Goal: Transaction & Acquisition: Purchase product/service

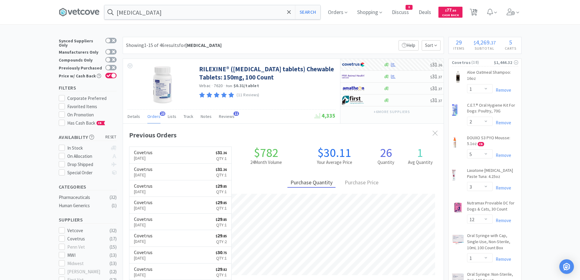
select select "1"
select select "2"
select select "5"
select select "3"
select select "12"
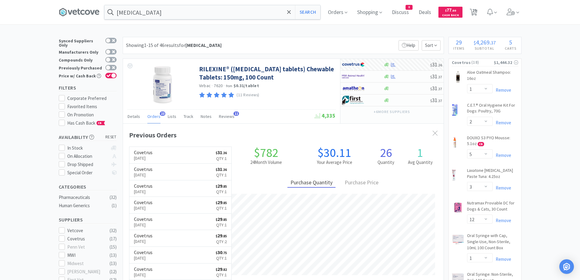
select select "1"
select select "3"
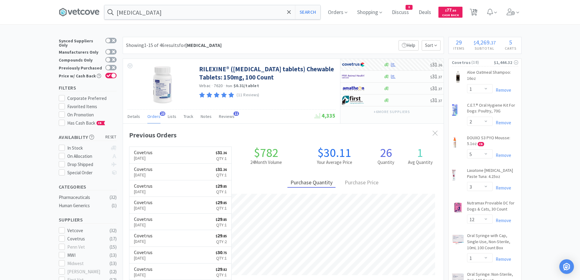
select select "2"
select select "3"
select select "1"
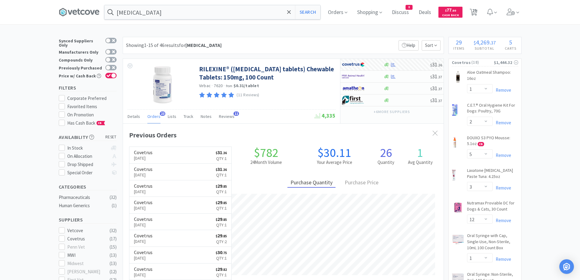
select select "2"
select select "1"
select select "2"
select select "1"
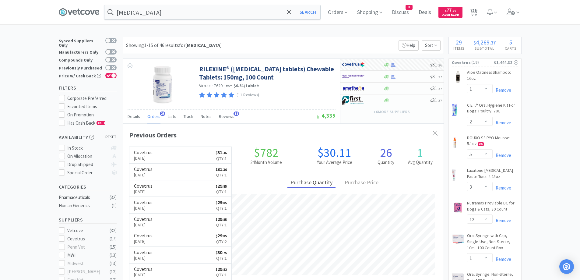
select select "1"
select select "2"
select select "1"
select select "2"
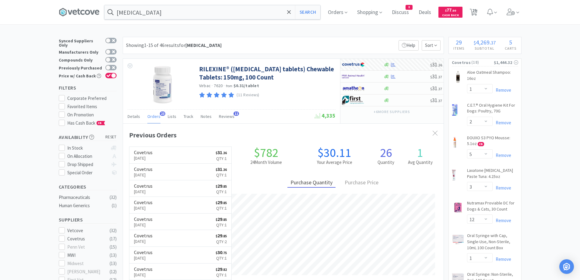
select select "1"
select select "3"
select select "1"
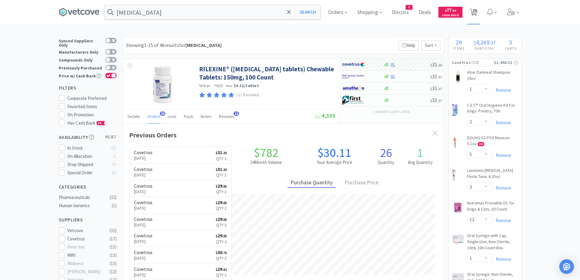
click at [478, 12] on icon at bounding box center [474, 12] width 8 height 7
select select "1"
select select "3"
select select "1"
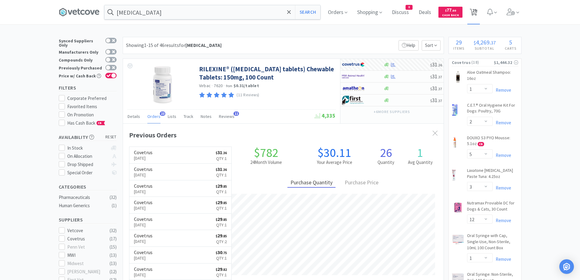
select select "2"
select select "5"
select select "3"
select select "12"
select select "1"
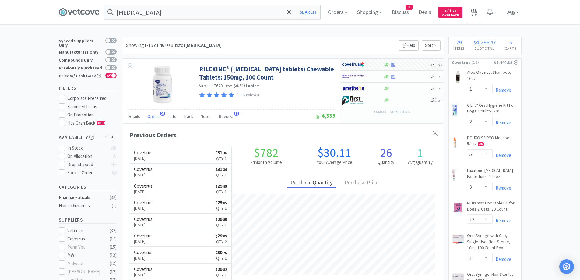
select select "1"
select select "3"
select select "2"
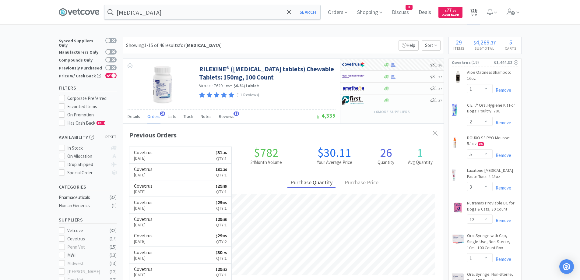
select select "3"
select select "1"
select select "2"
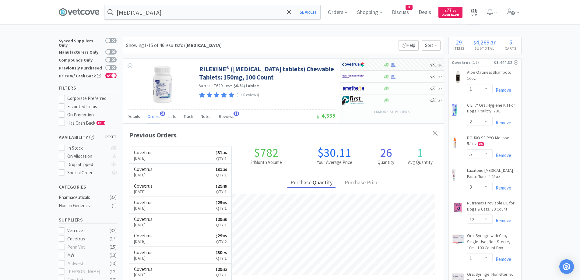
select select "1"
select select "2"
select select "1"
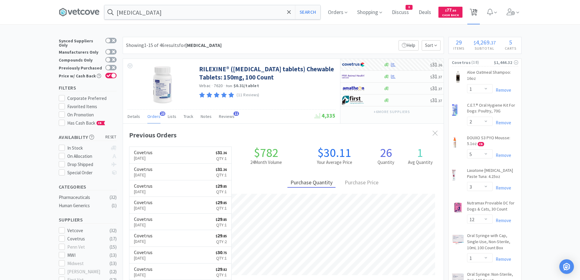
select select "2"
select select "1"
select select "2"
select select "1"
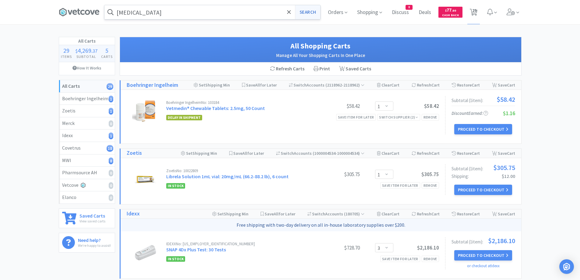
click at [307, 13] on button "Search" at bounding box center [307, 12] width 25 height 14
select select "1"
select select "2"
select select "5"
select select "3"
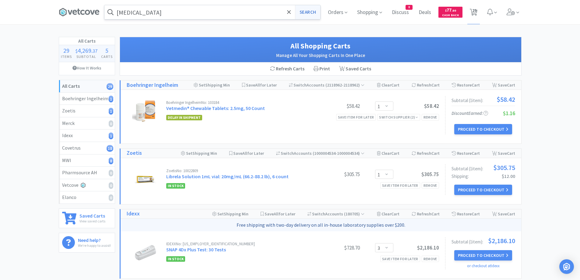
select select "12"
select select "1"
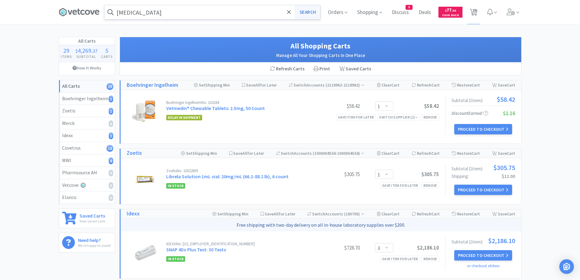
select select "3"
select select "2"
select select "3"
select select "1"
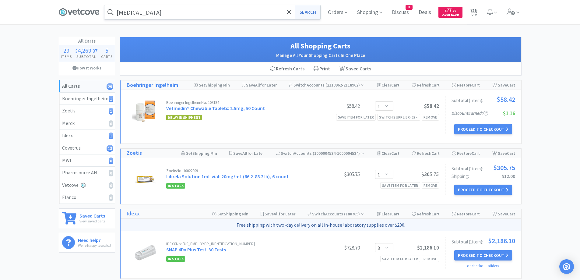
select select "1"
select select "2"
select select "1"
select select "2"
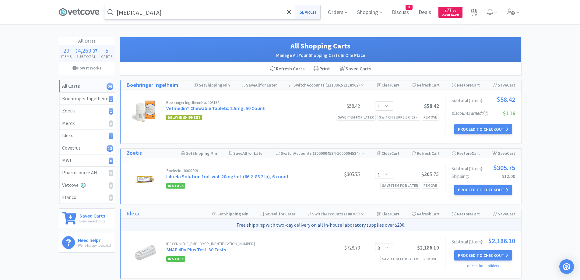
select select "1"
select select "2"
select select "1"
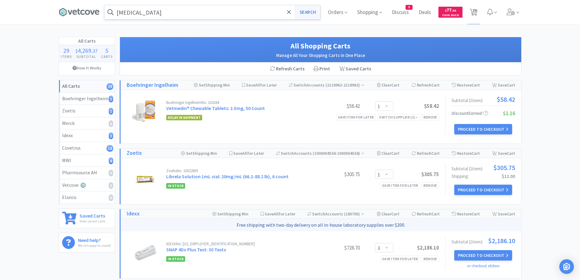
select select "2"
select select "1"
select select "3"
select select "1"
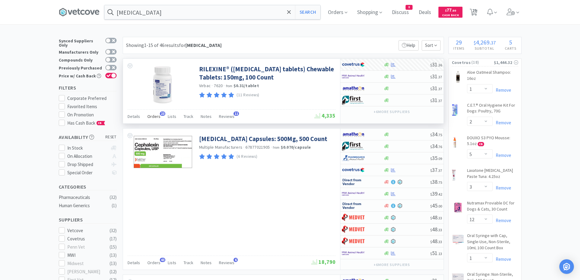
click at [150, 120] on div "Orders 23" at bounding box center [153, 117] width 13 height 12
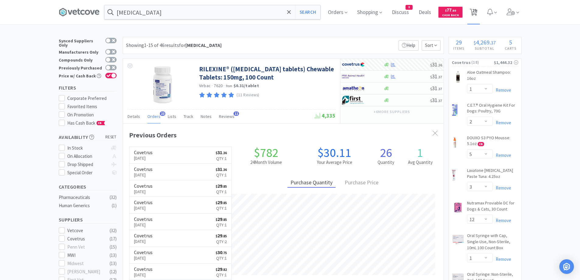
click at [474, 15] on icon at bounding box center [474, 12] width 8 height 7
select select "1"
select select "3"
select select "1"
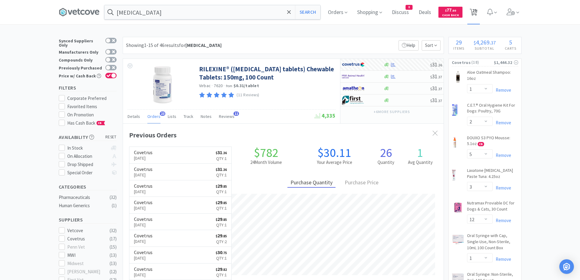
select select "2"
select select "5"
select select "3"
select select "12"
select select "1"
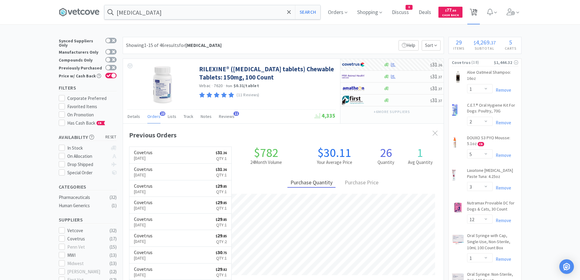
select select "1"
select select "3"
select select "2"
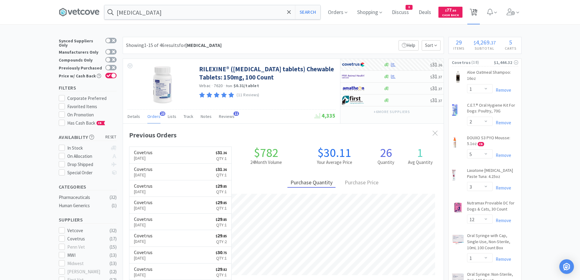
select select "3"
select select "1"
select select "2"
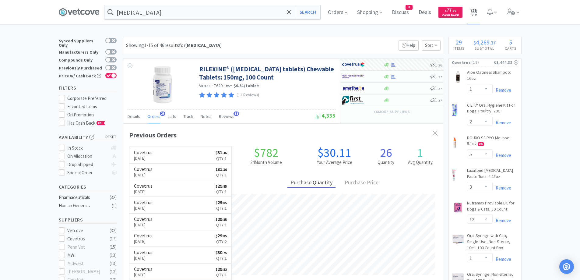
select select "1"
select select "2"
select select "1"
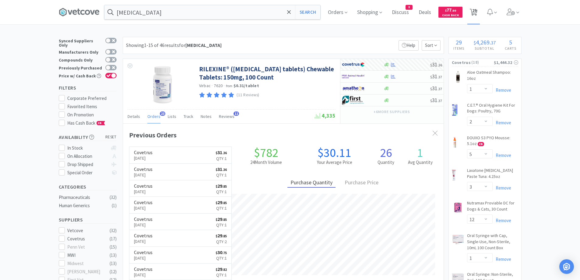
select select "2"
select select "1"
select select "2"
select select "1"
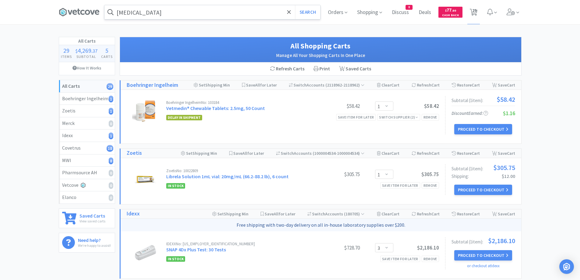
click at [181, 9] on input "[MEDICAL_DATA]" at bounding box center [212, 12] width 216 height 14
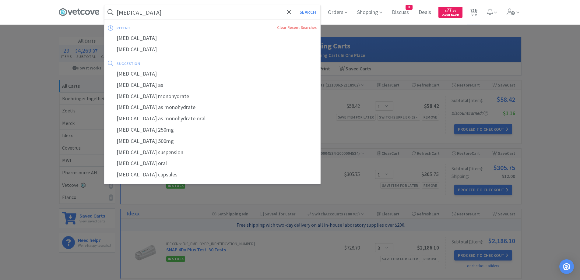
paste input "FELINE UR 6"
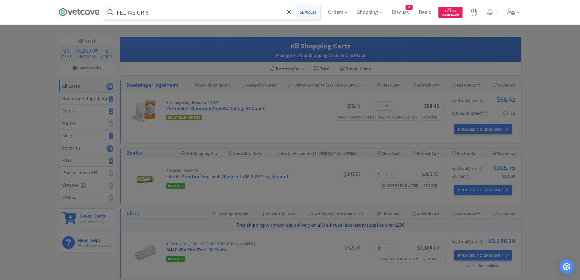
type input "FELINE UR 6"
click at [313, 9] on button "Search" at bounding box center [307, 12] width 25 height 14
select select "1"
select select "2"
select select "5"
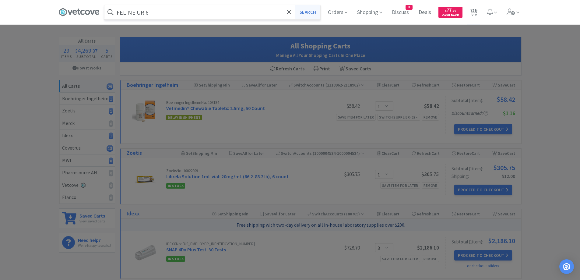
select select "3"
select select "12"
select select "1"
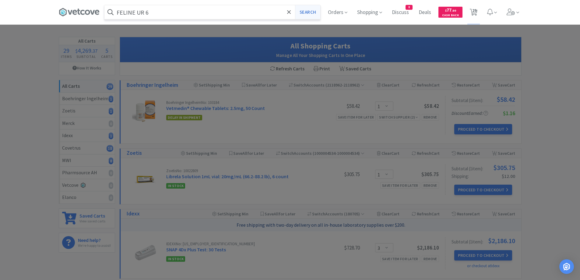
select select "1"
select select "3"
select select "2"
select select "3"
select select "1"
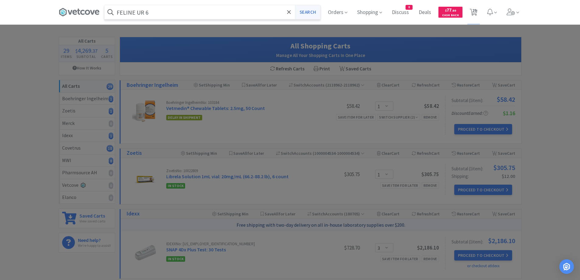
select select "1"
select select "2"
select select "1"
select select "2"
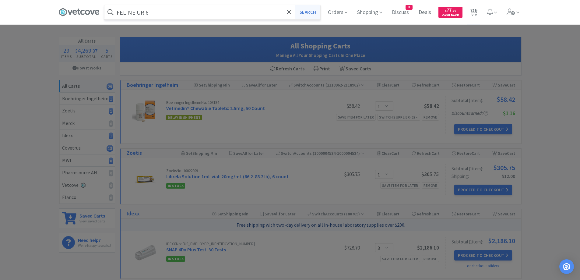
select select "2"
select select "1"
select select "2"
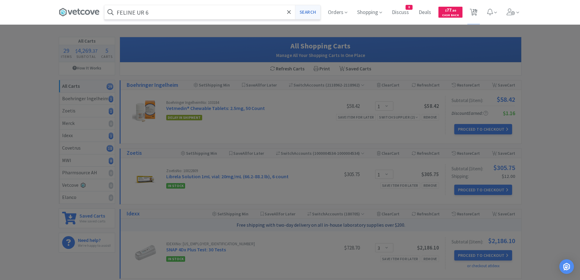
select select "1"
select select "2"
select select "1"
select select "3"
select select "1"
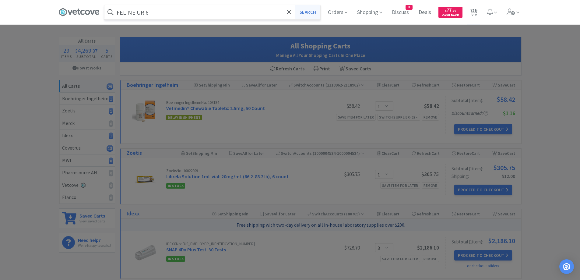
select select "1"
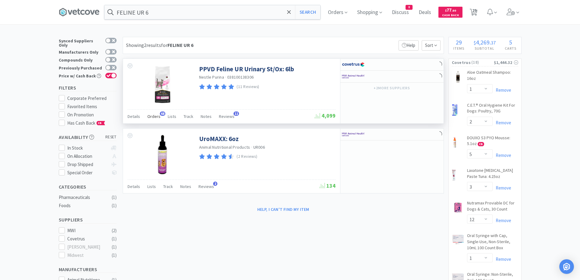
click at [153, 115] on span "Orders" at bounding box center [153, 116] width 13 height 5
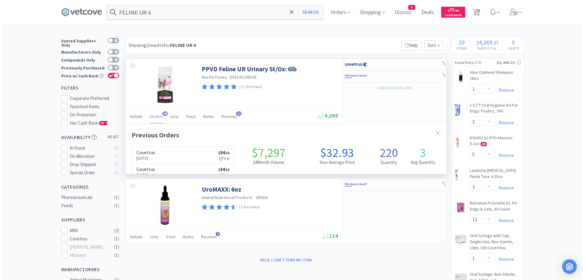
scroll to position [163, 321]
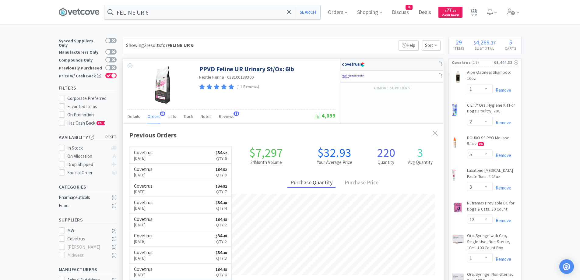
click at [404, 67] on div at bounding box center [392, 65] width 103 height 12
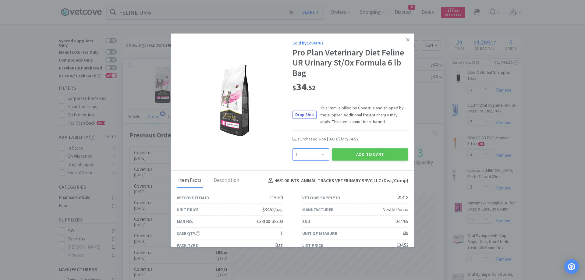
drag, startPoint x: 311, startPoint y: 156, endPoint x: 310, endPoint y: 150, distance: 5.8
click at [311, 156] on select "Enter Quantity 1 2 3 4 5 6 7 8 9 10 11 12 13 14 15 16 17 18 19 20 Enter Quantity" at bounding box center [310, 154] width 37 height 12
select select "6"
click at [292, 148] on select "Enter Quantity 1 2 3 4 5 6 7 8 9 10 11 12 13 14 15 16 17 18 19 20 Enter Quantity" at bounding box center [310, 154] width 37 height 12
click at [351, 155] on button "Add to Cart" at bounding box center [370, 154] width 76 height 12
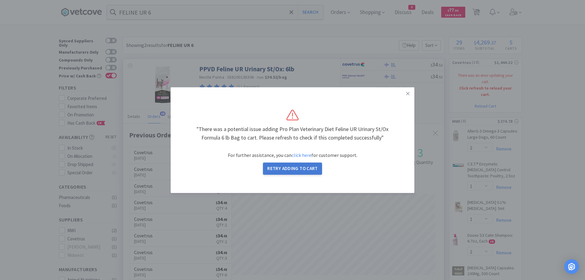
click at [297, 168] on button "Retry Adding to Cart" at bounding box center [292, 168] width 59 height 12
select select "1"
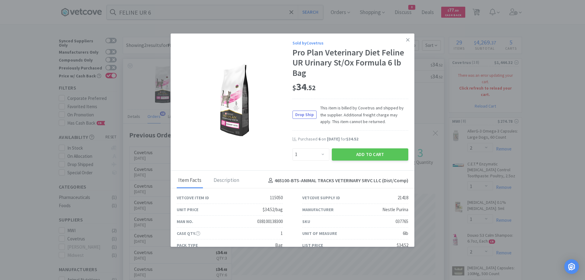
select select "1"
select select "2"
select select "5"
select select "3"
select select "12"
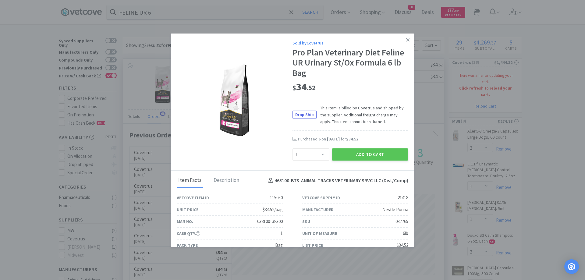
select select "1"
select select "3"
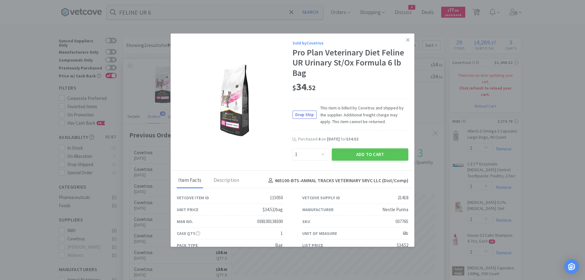
select select "2"
select select "3"
select select "1"
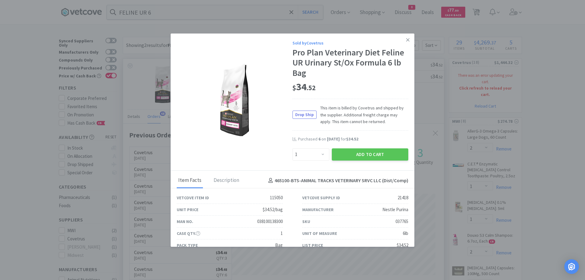
select select "2"
select select "1"
select select "2"
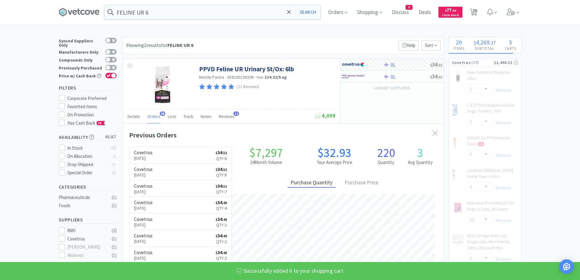
select select "6"
select select "1"
select select "2"
select select "1"
select select "2"
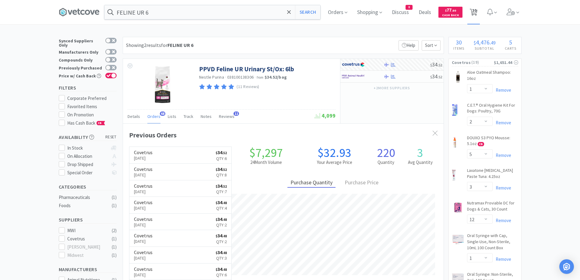
click at [475, 9] on span "30" at bounding box center [474, 10] width 4 height 24
select select "1"
select select "3"
select select "1"
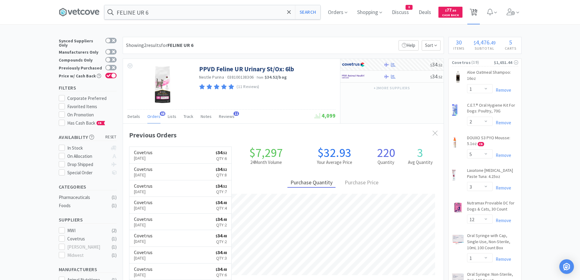
select select "2"
select select "5"
select select "3"
select select "12"
select select "1"
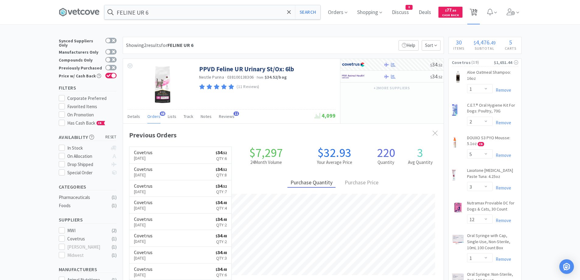
select select "1"
select select "3"
select select "2"
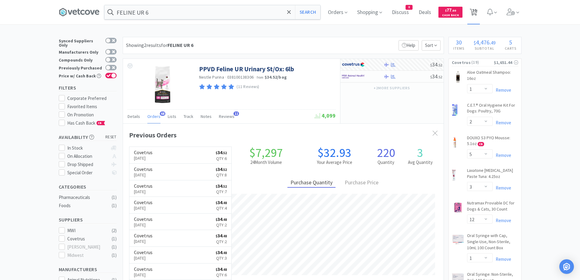
select select "3"
select select "6"
select select "1"
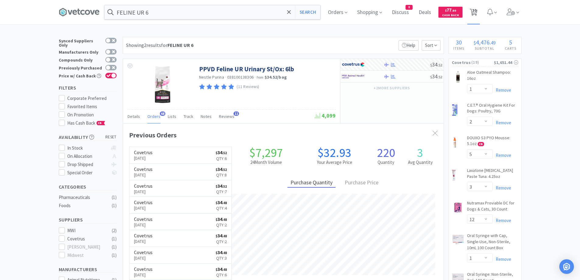
select select "2"
select select "1"
select select "2"
select select "1"
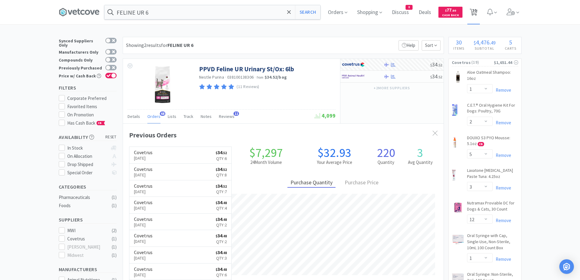
select select "1"
select select "2"
select select "1"
select select "2"
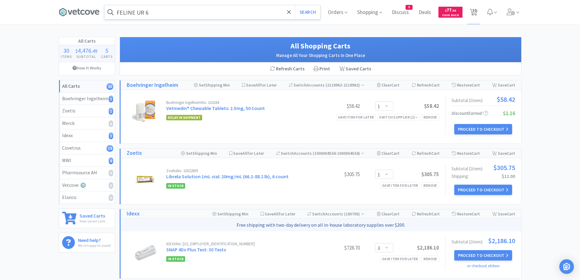
click at [156, 13] on input "FELINE UR 6" at bounding box center [212, 12] width 216 height 14
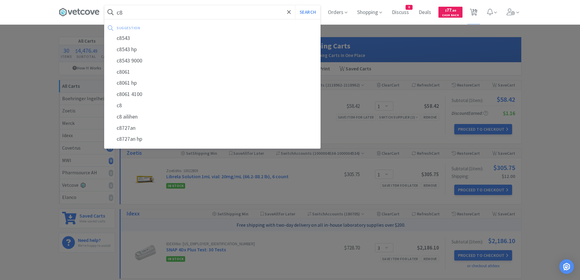
click at [295, 5] on button "Search" at bounding box center [307, 12] width 25 height 14
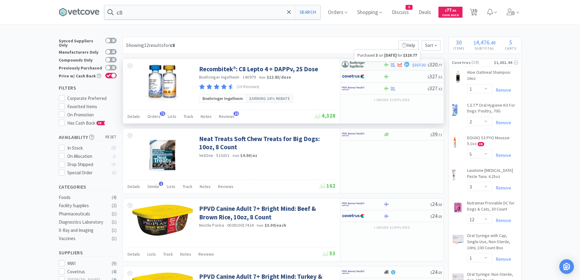
click at [394, 63] on icon at bounding box center [393, 64] width 5 height 4
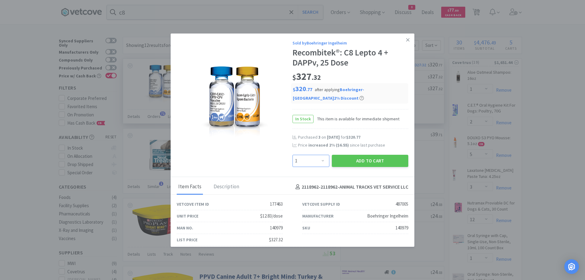
click at [317, 163] on select "Enter Quantity 1 2 3 4 5 6 7 8 9 10 11 12 13 14 15 16 17 18 19 20 Enter Quantity" at bounding box center [310, 161] width 37 height 12
click at [292, 155] on select "Enter Quantity 1 2 3 4 5 6 7 8 9 10 11 12 13 14 15 16 17 18 19 20 Enter Quantity" at bounding box center [310, 161] width 37 height 12
click at [358, 163] on button "Add to Cart" at bounding box center [370, 161] width 76 height 12
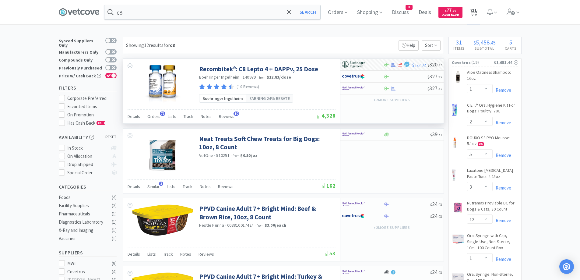
click at [476, 12] on span "31" at bounding box center [474, 10] width 4 height 24
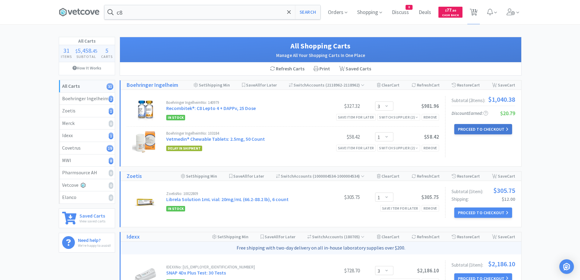
click at [483, 128] on button "Proceed to Checkout" at bounding box center [483, 129] width 58 height 10
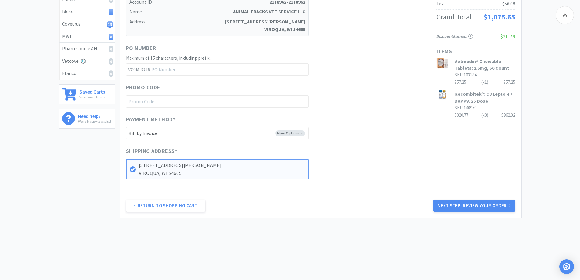
scroll to position [125, 0]
click at [499, 209] on button "Next Step: Review Your Order" at bounding box center [474, 205] width 82 height 12
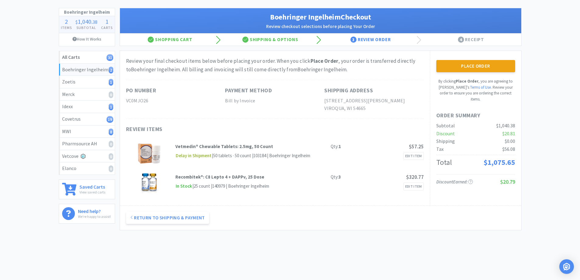
scroll to position [0, 0]
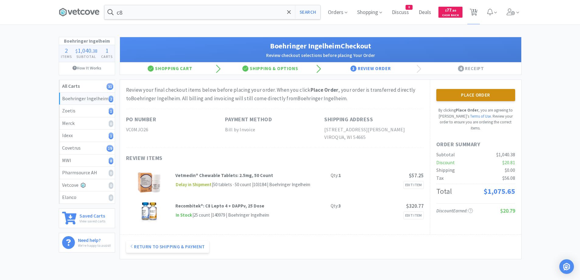
click at [486, 97] on button "Place Order" at bounding box center [475, 95] width 79 height 12
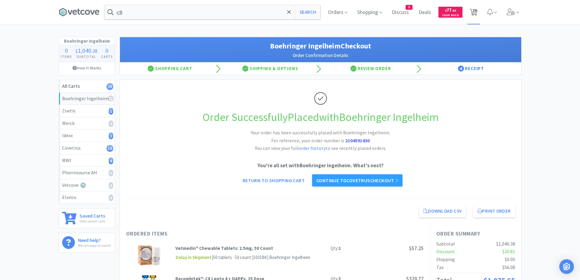
click at [475, 10] on span "29" at bounding box center [474, 10] width 4 height 24
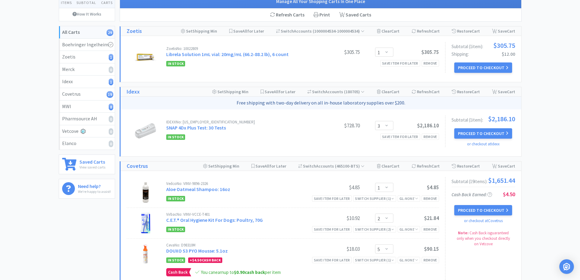
scroll to position [61, 0]
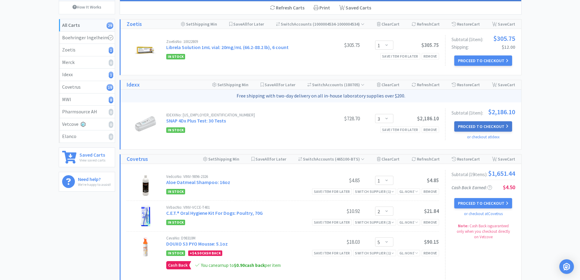
click at [469, 125] on button "Proceed to Checkout" at bounding box center [483, 126] width 58 height 10
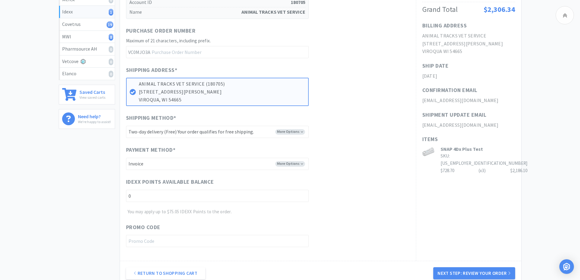
scroll to position [152, 0]
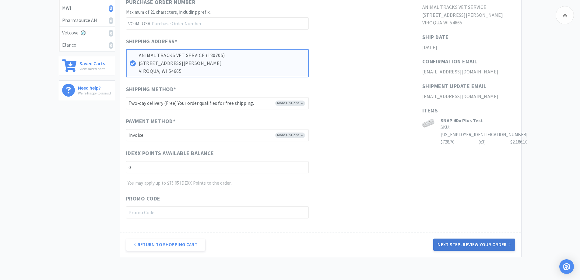
click at [464, 242] on button "Next Step: Review Your Order" at bounding box center [474, 244] width 82 height 12
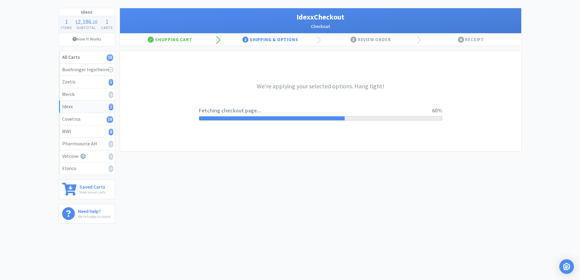
scroll to position [0, 0]
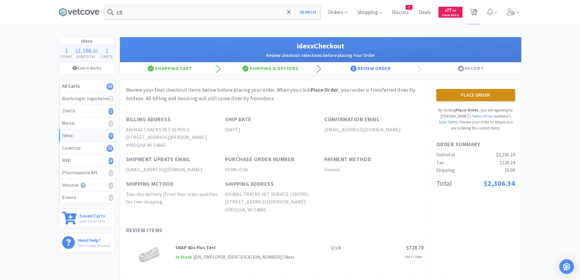
click at [489, 97] on button "Place Order" at bounding box center [475, 95] width 79 height 12
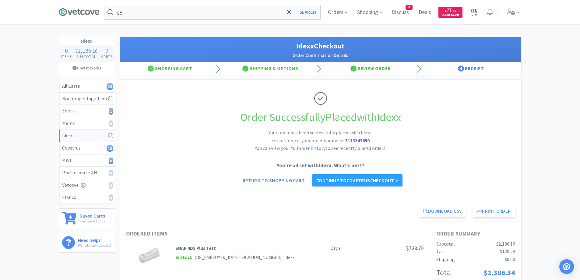
click at [474, 13] on span "28" at bounding box center [474, 10] width 4 height 24
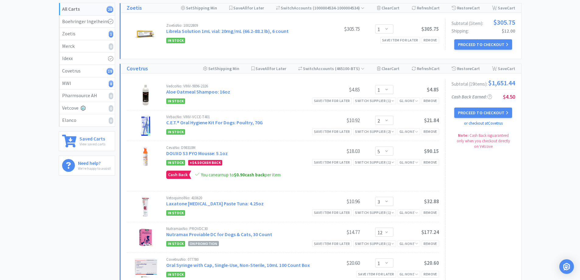
scroll to position [47, 0]
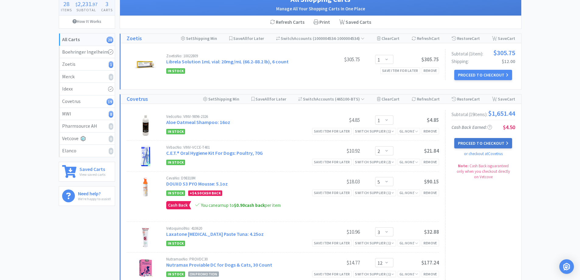
click at [488, 145] on button "Proceed to Checkout" at bounding box center [483, 143] width 58 height 10
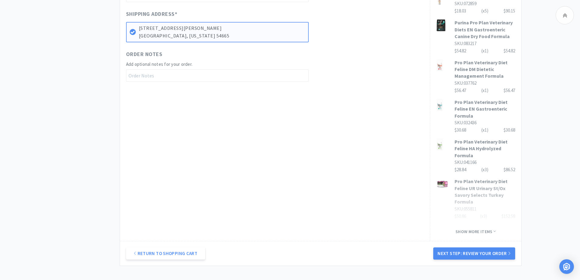
scroll to position [375, 0]
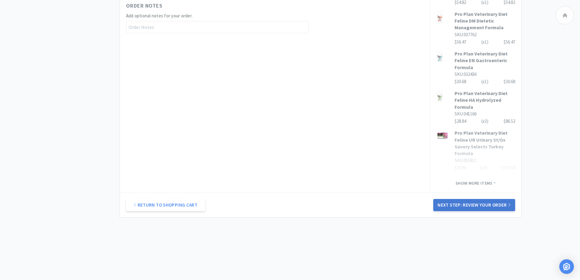
click at [457, 205] on button "Next Step: Review Your Order" at bounding box center [474, 205] width 82 height 12
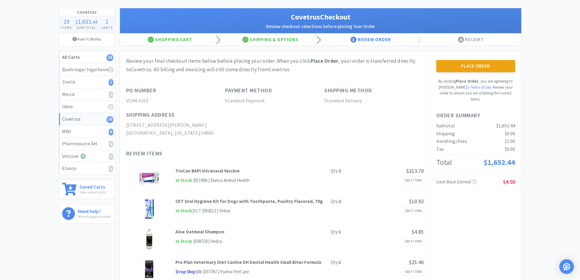
scroll to position [0, 0]
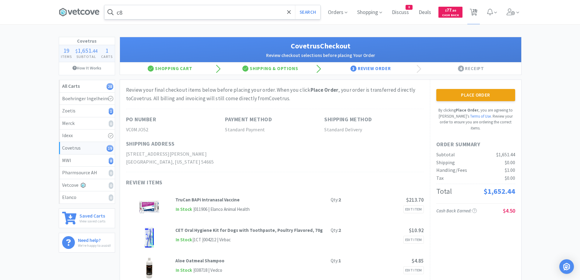
click at [145, 13] on input "c8" at bounding box center [212, 12] width 216 height 14
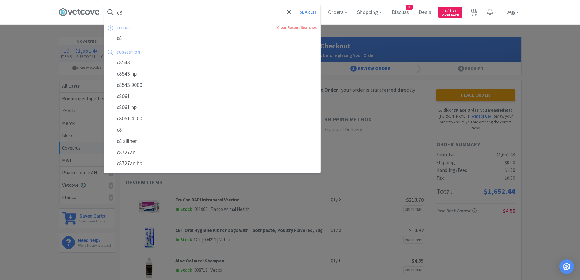
click at [145, 13] on input "c8" at bounding box center [212, 12] width 216 height 14
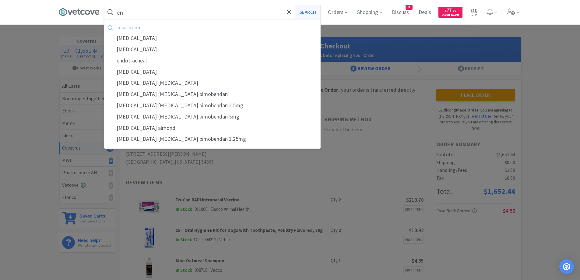
click at [302, 14] on button "Search" at bounding box center [307, 12] width 25 height 14
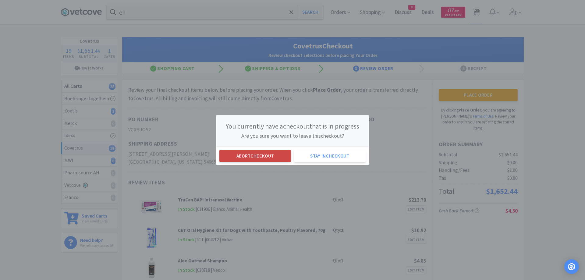
click at [274, 159] on button "Abort checkout" at bounding box center [255, 156] width 72 height 12
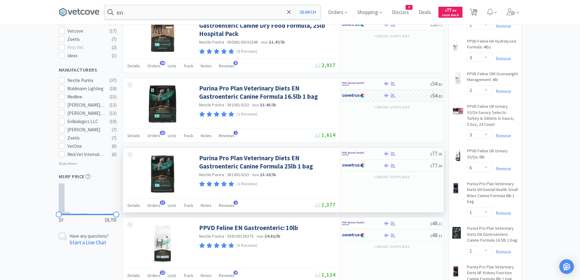
scroll to position [335, 0]
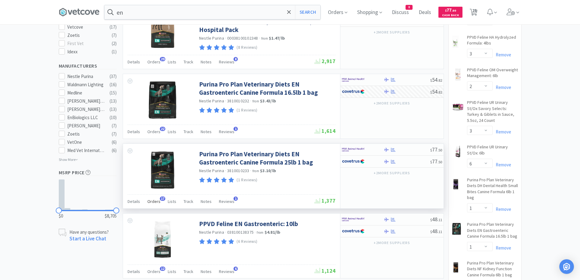
click at [151, 203] on span "Orders" at bounding box center [153, 201] width 13 height 5
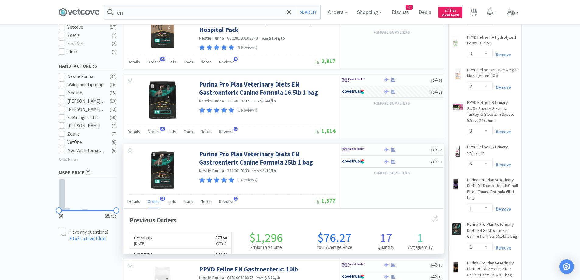
scroll to position [163, 321]
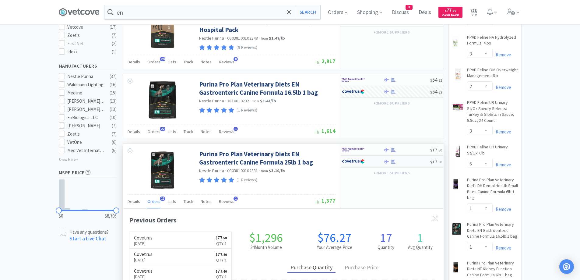
click at [410, 158] on div "$ 77 . 50" at bounding box center [392, 162] width 103 height 12
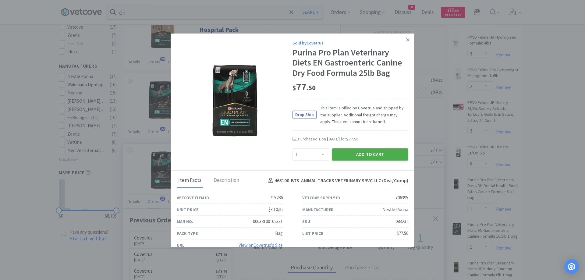
click at [358, 157] on button "Add to Cart" at bounding box center [370, 154] width 76 height 12
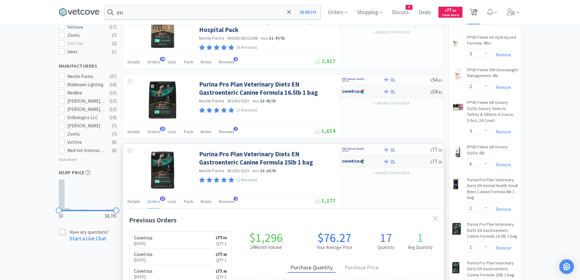
click at [475, 12] on span "29" at bounding box center [474, 10] width 4 height 24
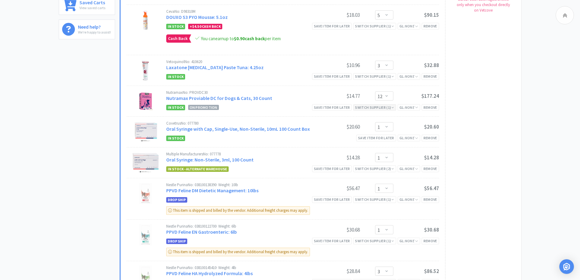
scroll to position [61, 0]
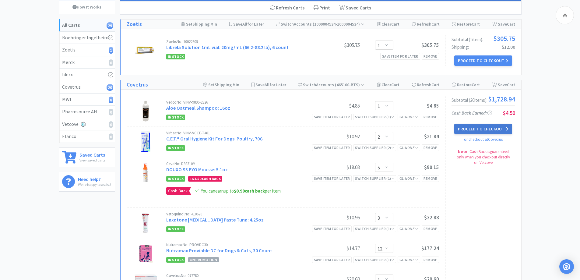
click at [474, 130] on button "Proceed to Checkout" at bounding box center [483, 129] width 58 height 10
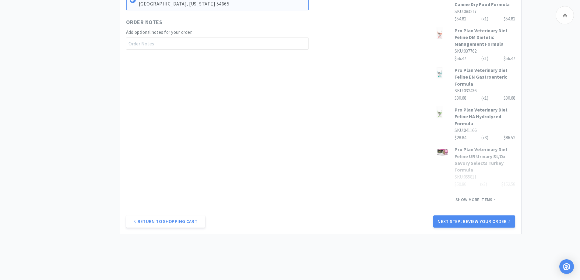
scroll to position [375, 0]
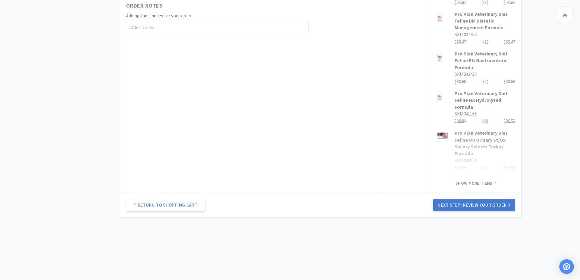
click at [477, 206] on button "Next Step: Review Your Order" at bounding box center [474, 205] width 82 height 12
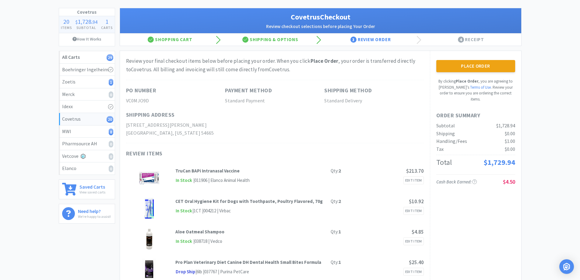
scroll to position [0, 0]
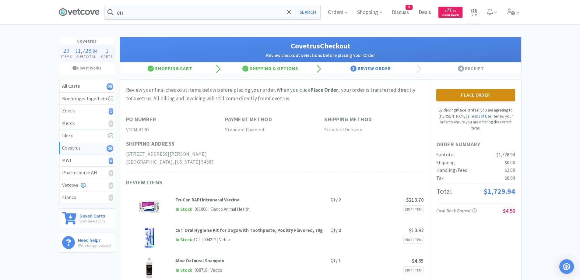
click at [495, 91] on button "Place Order" at bounding box center [475, 95] width 79 height 12
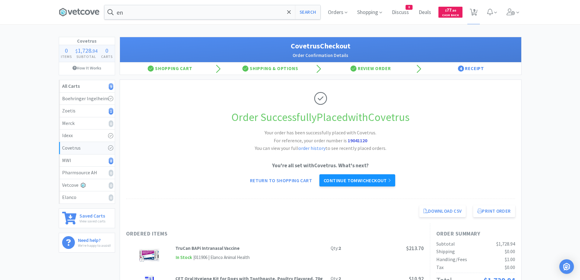
click at [369, 185] on link "Continue to MWI checkout" at bounding box center [358, 180] width 76 height 12
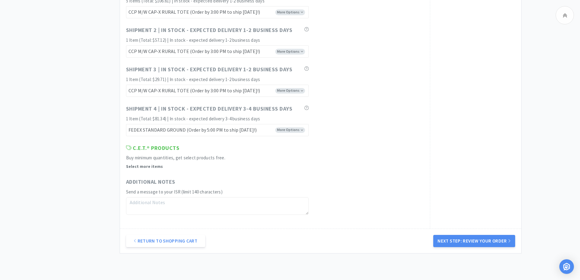
click at [492, 245] on button "Next Step: Review Your Order" at bounding box center [474, 241] width 82 height 12
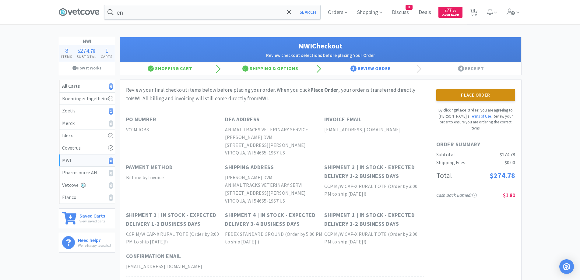
click at [507, 94] on button "Place Order" at bounding box center [475, 95] width 79 height 12
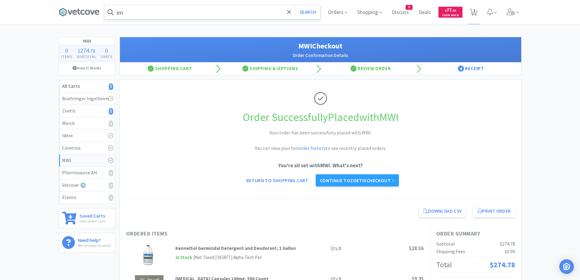
click at [190, 9] on input "en" at bounding box center [212, 12] width 216 height 14
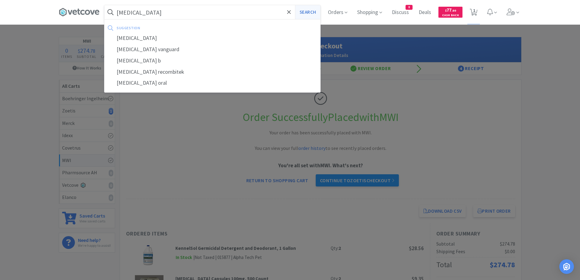
click at [308, 12] on button "Search" at bounding box center [307, 12] width 25 height 14
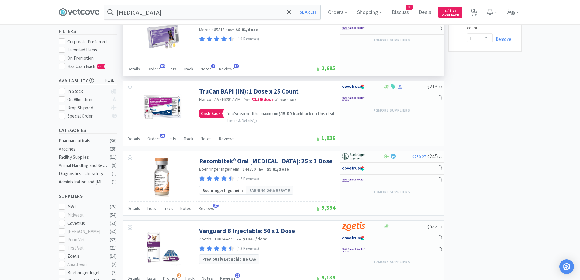
scroll to position [61, 0]
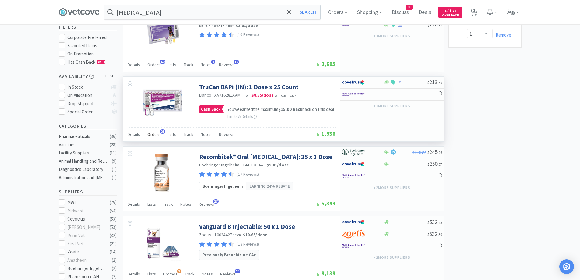
click at [157, 137] on span "Orders" at bounding box center [153, 134] width 13 height 5
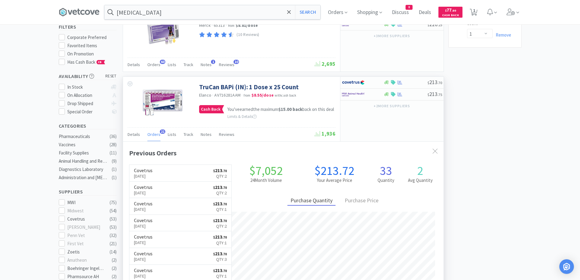
scroll to position [163, 321]
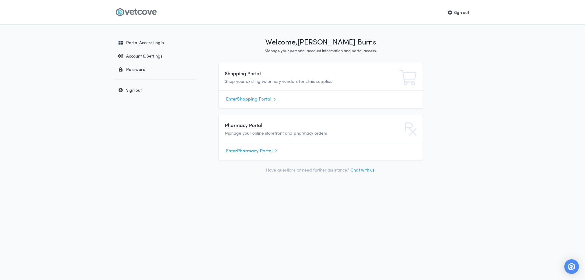
click at [249, 153] on link "Enter Pharmacy Portal" at bounding box center [320, 150] width 189 height 9
